Goal: Check status: Check status

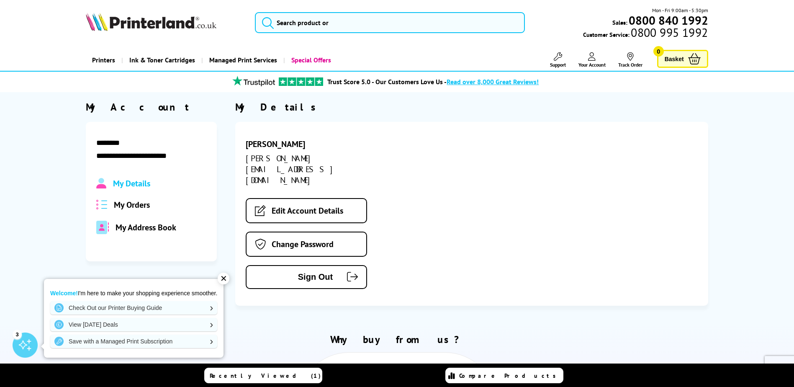
click at [132, 203] on span "My Orders" at bounding box center [132, 204] width 36 height 11
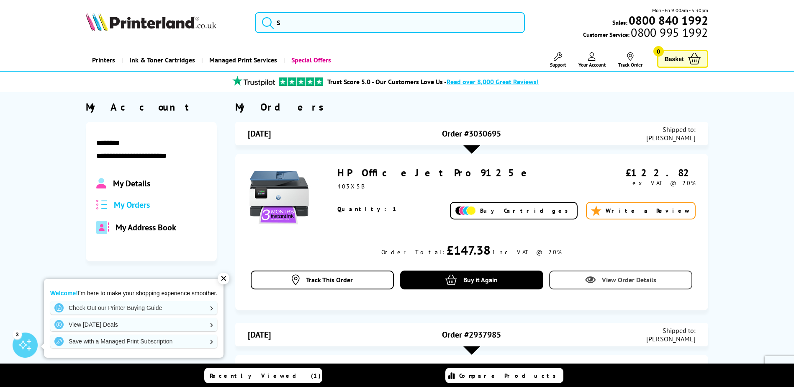
click at [631, 285] on link "View Order Details" at bounding box center [620, 280] width 143 height 19
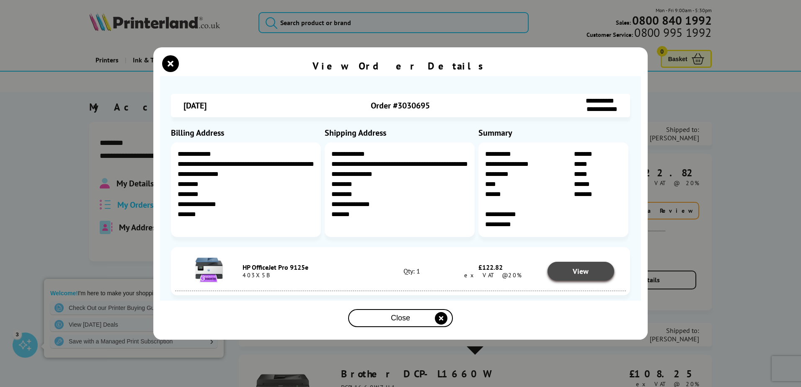
click at [593, 271] on link "View" at bounding box center [580, 271] width 67 height 19
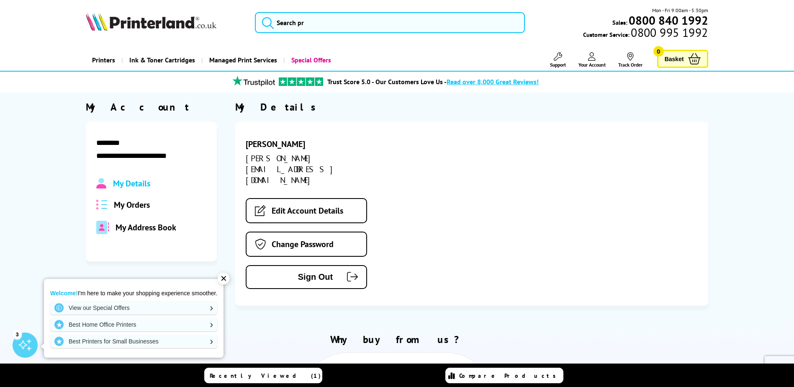
click at [131, 204] on span "My Orders" at bounding box center [132, 204] width 36 height 11
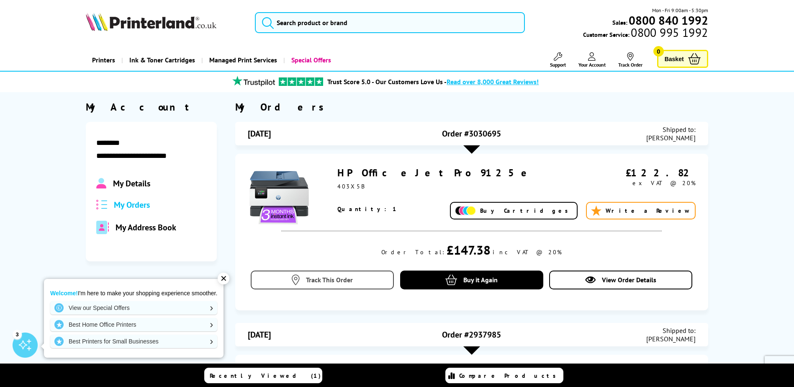
click at [328, 282] on span "Track This Order" at bounding box center [329, 280] width 47 height 8
click at [330, 278] on span "Track This Order" at bounding box center [329, 280] width 47 height 8
click at [625, 277] on span "View Order Details" at bounding box center [629, 280] width 54 height 8
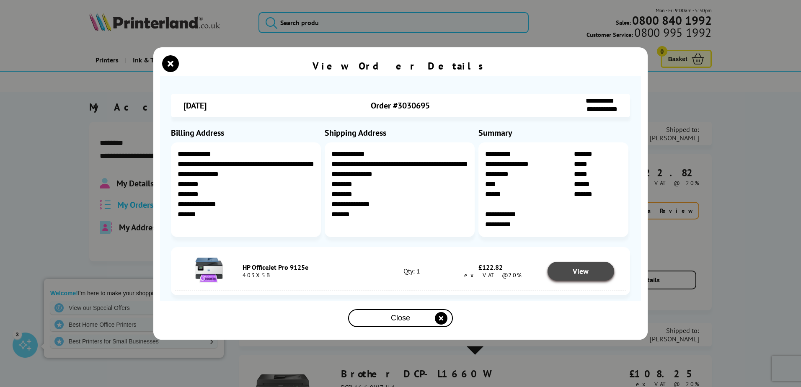
click at [586, 275] on span "View" at bounding box center [581, 271] width 16 height 10
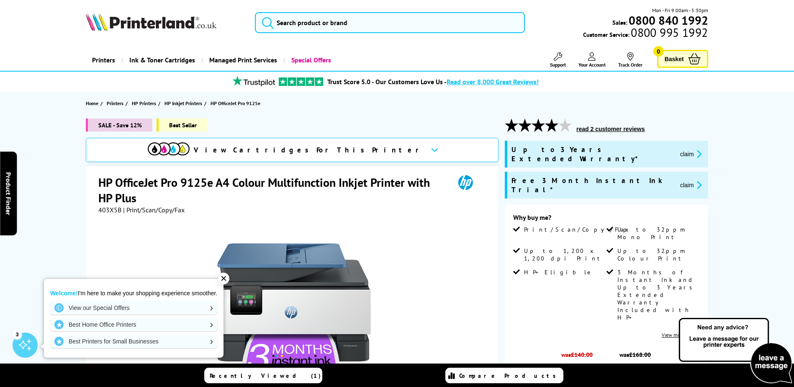
click at [591, 62] on span "Your Account" at bounding box center [592, 65] width 27 height 6
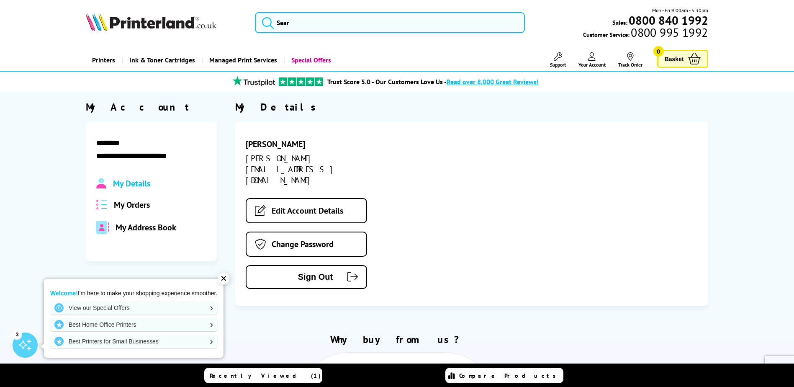
click at [132, 204] on span "My Orders" at bounding box center [132, 204] width 36 height 11
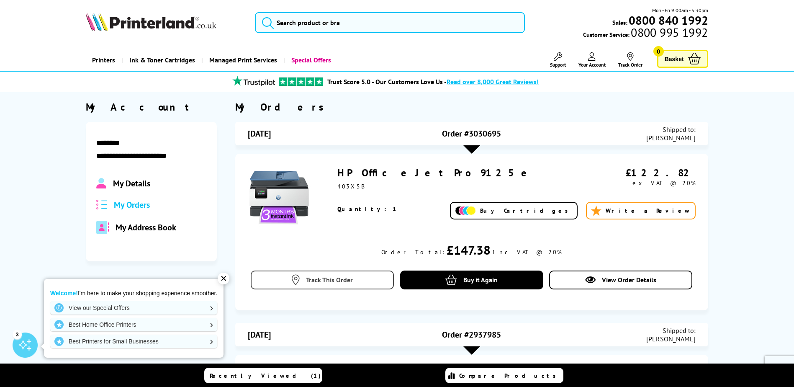
click at [330, 280] on span "Track This Order" at bounding box center [329, 280] width 47 height 8
drag, startPoint x: 515, startPoint y: 132, endPoint x: 443, endPoint y: 135, distance: 72.1
click at [443, 135] on div "Order #3030695" at bounding box center [471, 133] width 149 height 17
copy span "Order #3030695"
click at [555, 60] on icon at bounding box center [558, 56] width 8 height 8
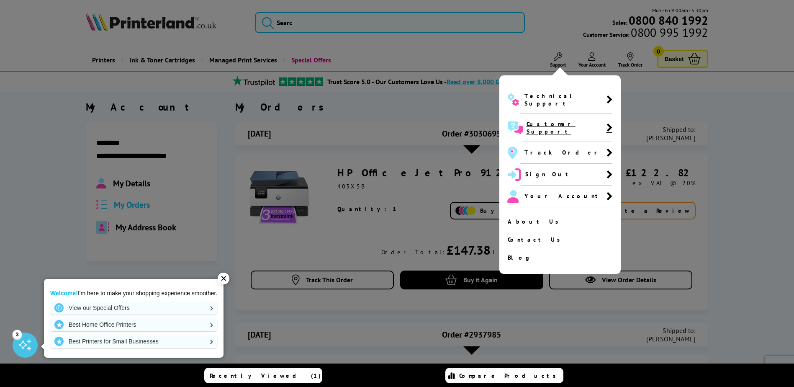
click at [557, 121] on span "Customer Support" at bounding box center [567, 127] width 80 height 15
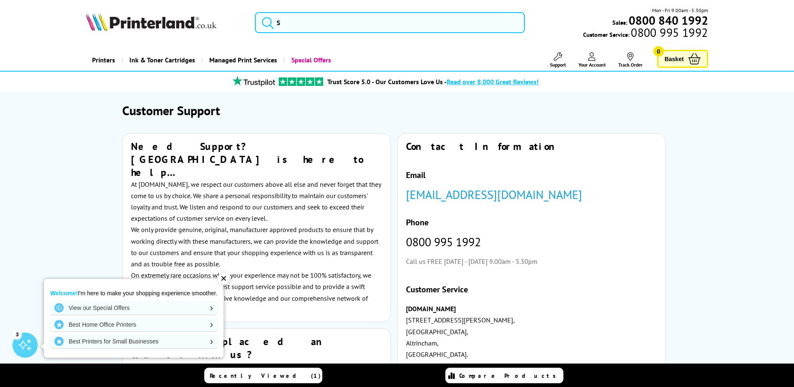
click at [515, 199] on link "[EMAIL_ADDRESS][DOMAIN_NAME]" at bounding box center [494, 194] width 176 height 15
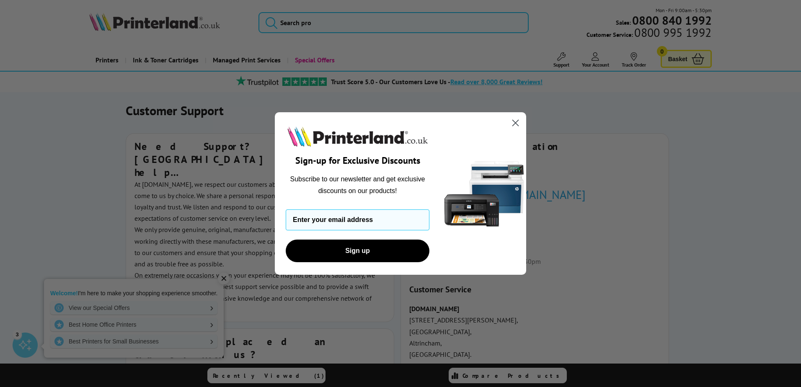
click at [609, 199] on div "Close dialog Sign-up for Exclusive Discounts Subscribe to our newsletter and ge…" at bounding box center [400, 193] width 801 height 387
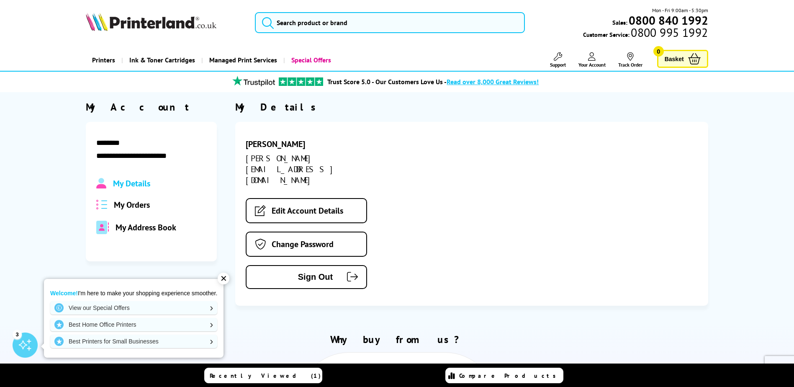
click at [143, 204] on span "My Orders" at bounding box center [132, 204] width 36 height 11
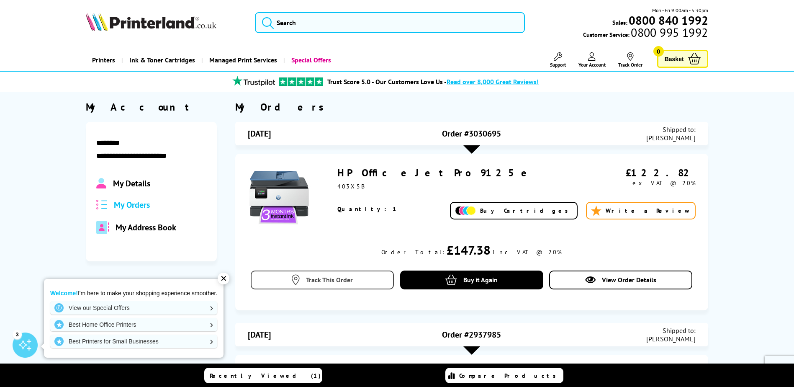
click at [346, 279] on span "Track This Order" at bounding box center [329, 280] width 47 height 8
click at [336, 280] on span "Track This Order" at bounding box center [329, 280] width 47 height 8
click at [623, 283] on span "View Order Details" at bounding box center [629, 280] width 54 height 8
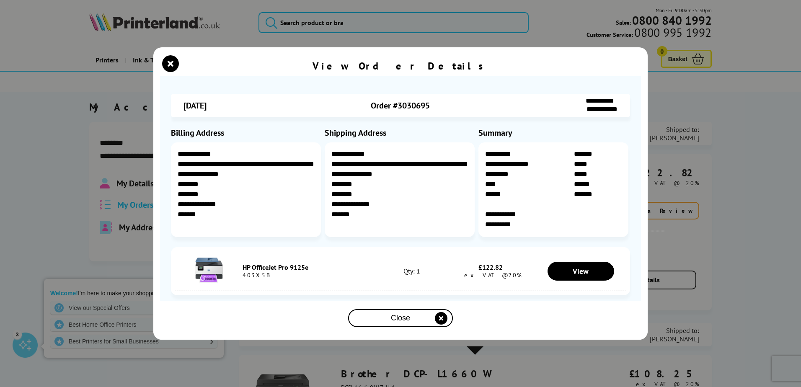
click at [441, 320] on icon "close modal" at bounding box center [441, 318] width 13 height 13
